Goal: Check status: Check status

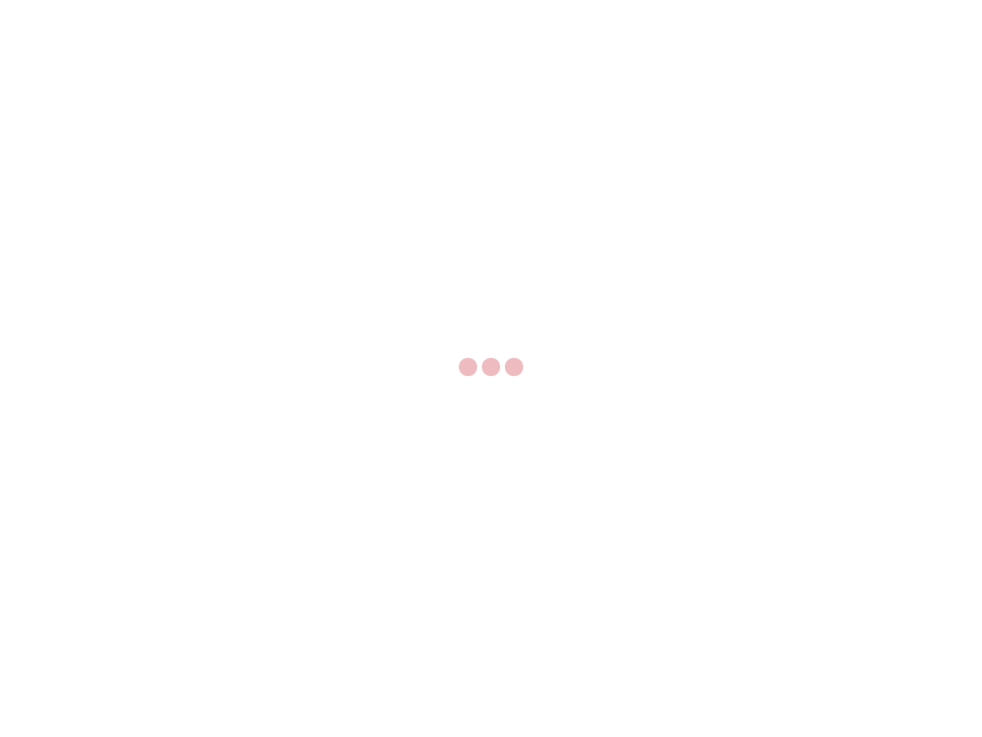
select select "US"
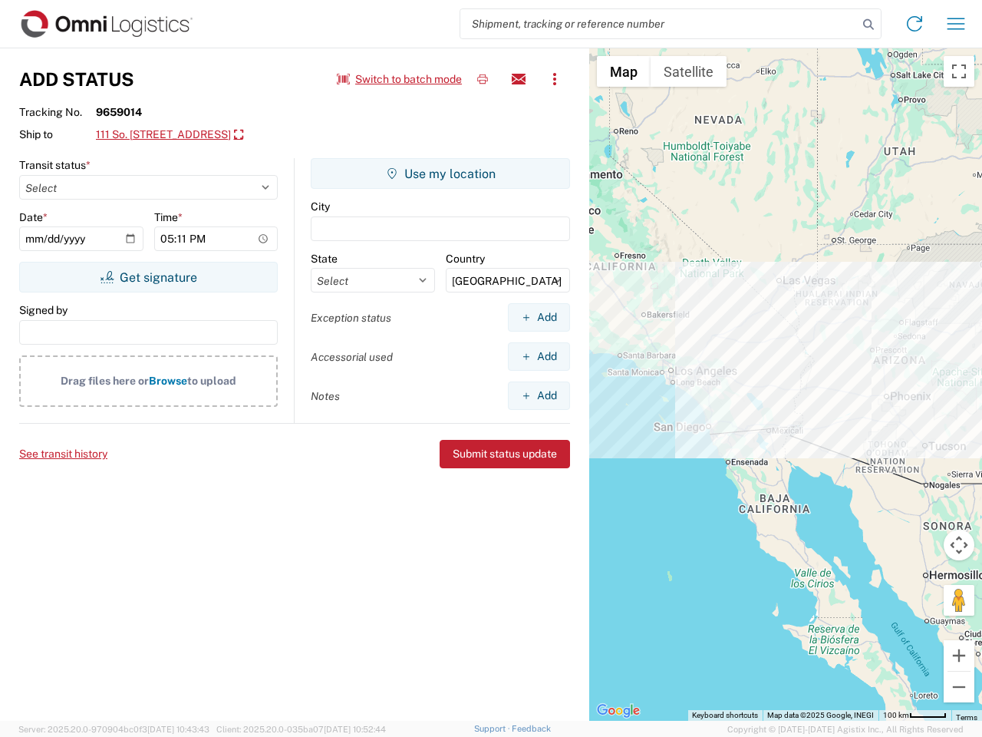
click at [659, 24] on input "search" at bounding box center [660, 23] width 398 height 29
click at [869, 25] on icon at bounding box center [868, 24] width 21 height 21
click at [915, 24] on icon at bounding box center [915, 24] width 25 height 25
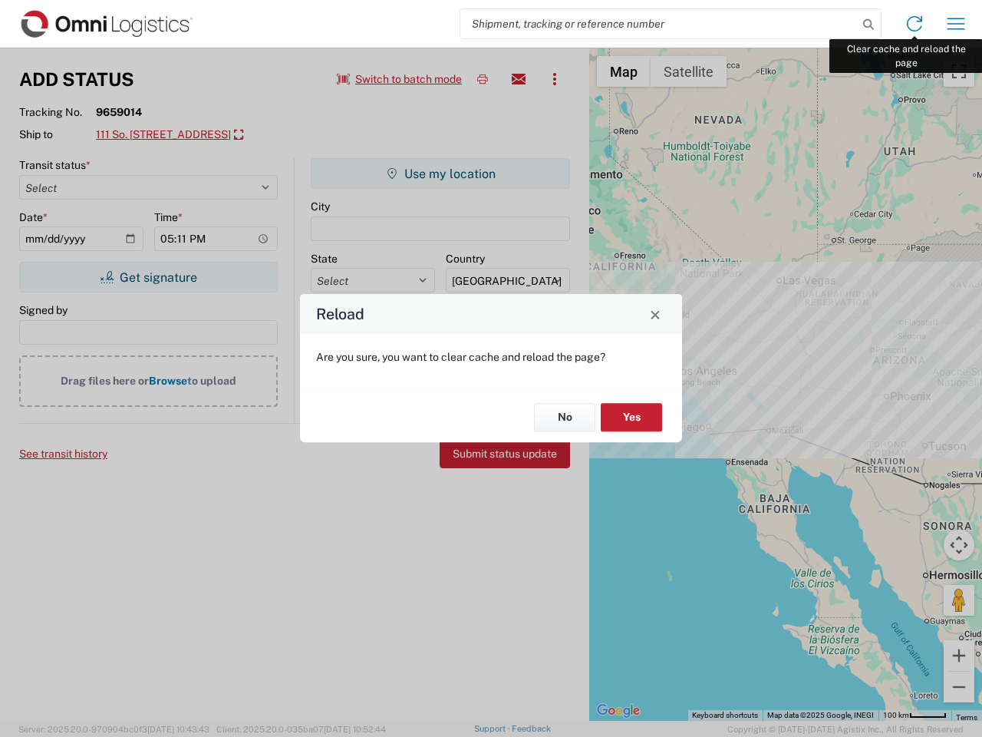
click at [956, 24] on div "Reload Are you sure, you want to clear cache and reload the page? No Yes" at bounding box center [491, 368] width 982 height 737
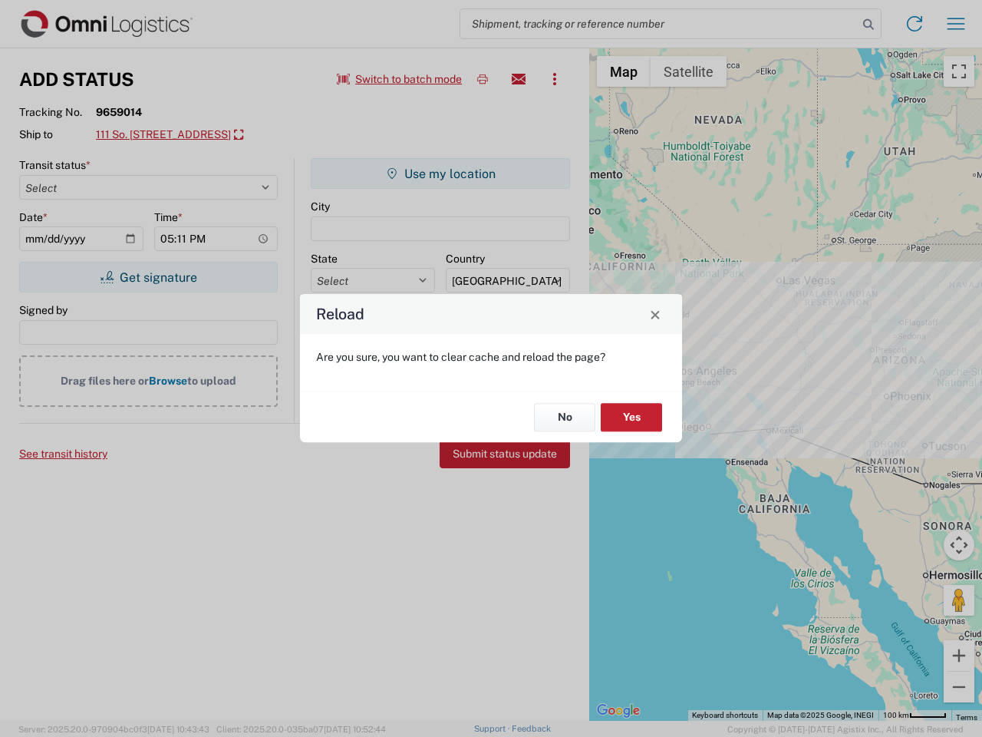
click at [400, 79] on div "Reload Are you sure, you want to clear cache and reload the page? No Yes" at bounding box center [491, 368] width 982 height 737
click at [483, 79] on div "Reload Are you sure, you want to clear cache and reload the page? No Yes" at bounding box center [491, 368] width 982 height 737
click at [519, 79] on div "Reload Are you sure, you want to clear cache and reload the page? No Yes" at bounding box center [491, 368] width 982 height 737
click at [555, 79] on div "Reload Are you sure, you want to clear cache and reload the page? No Yes" at bounding box center [491, 368] width 982 height 737
click at [196, 135] on div "Reload Are you sure, you want to clear cache and reload the page? No Yes" at bounding box center [491, 368] width 982 height 737
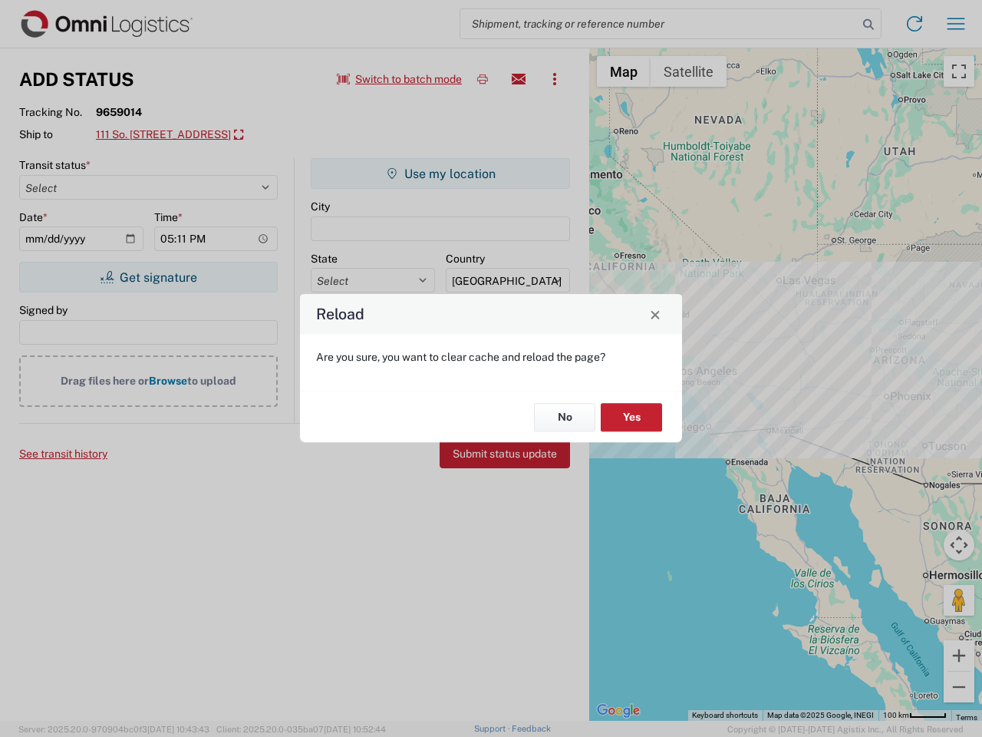
click at [148, 277] on div "Reload Are you sure, you want to clear cache and reload the page? No Yes" at bounding box center [491, 368] width 982 height 737
